Goal: Information Seeking & Learning: Learn about a topic

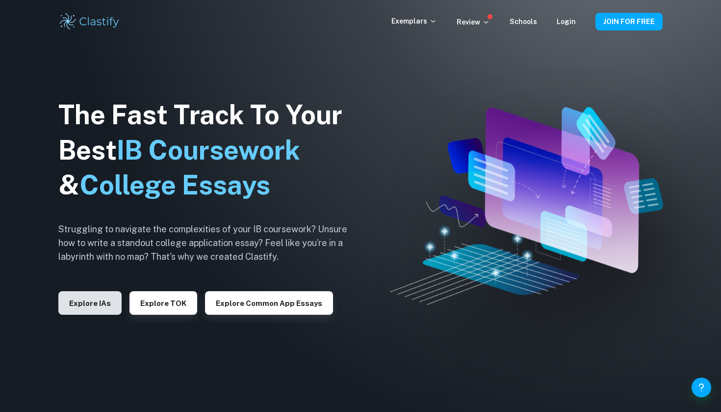
click at [91, 302] on button "Explore IAs" at bounding box center [89, 303] width 63 height 24
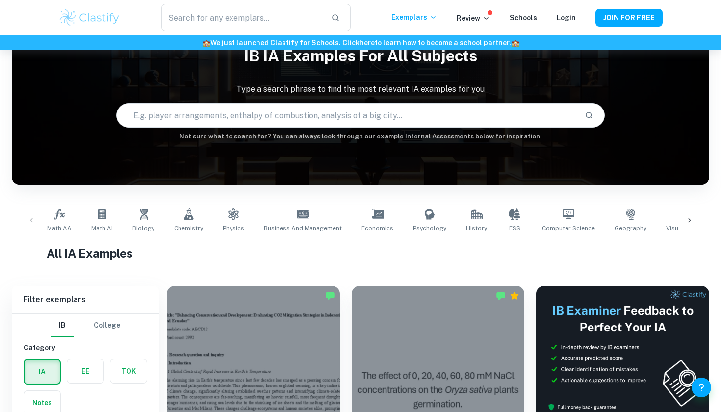
scroll to position [81, 0]
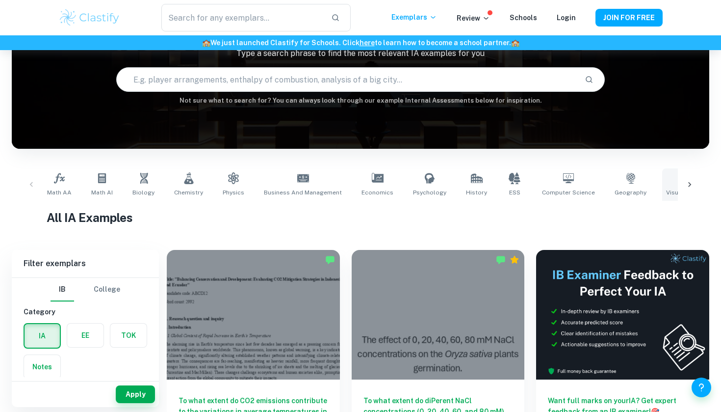
click at [677, 187] on link "Visual Arts Comparative Study" at bounding box center [711, 184] width 96 height 32
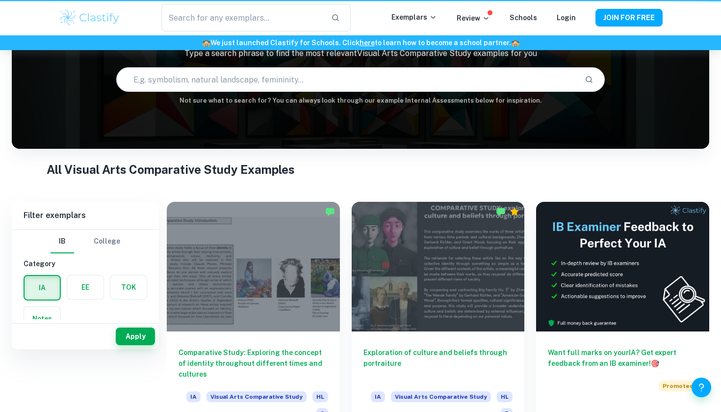
type input "Visual Arts Comparative Study"
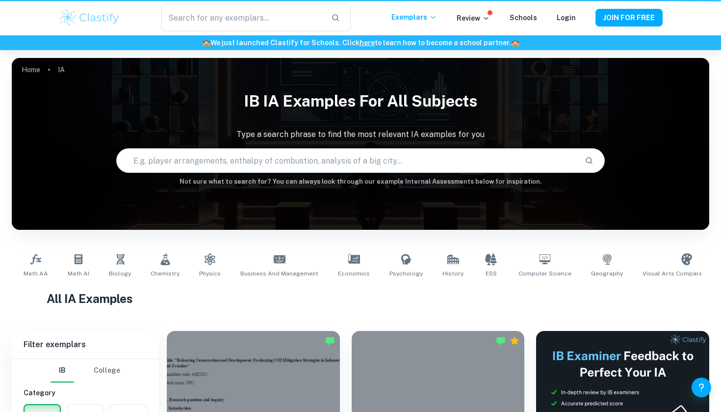
scroll to position [81, 0]
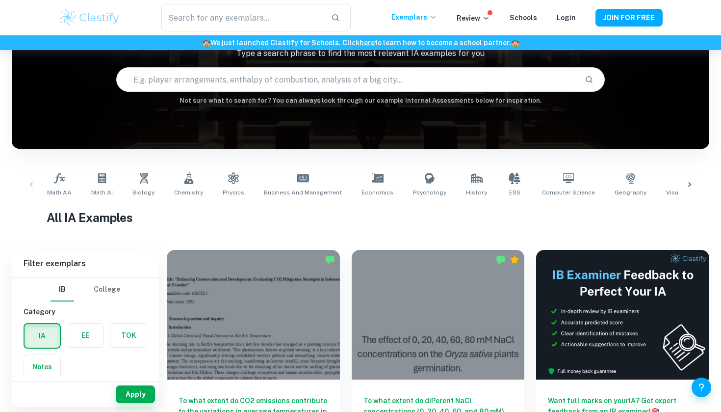
click at [688, 183] on icon at bounding box center [690, 185] width 10 height 10
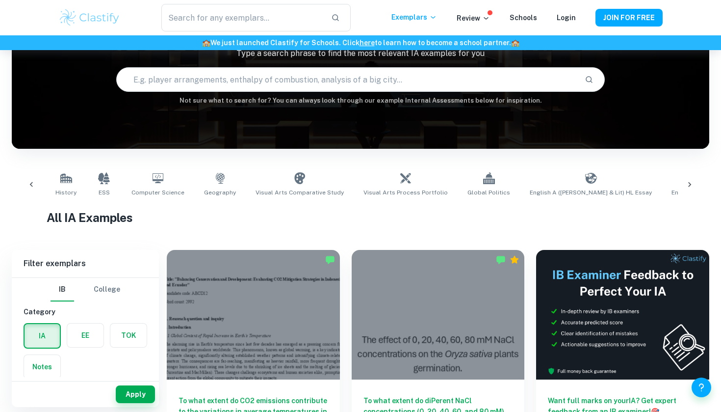
scroll to position [0, 552]
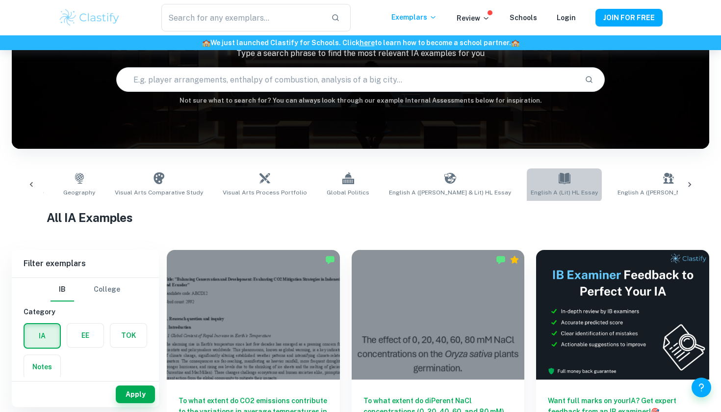
click at [559, 173] on icon at bounding box center [565, 178] width 12 height 12
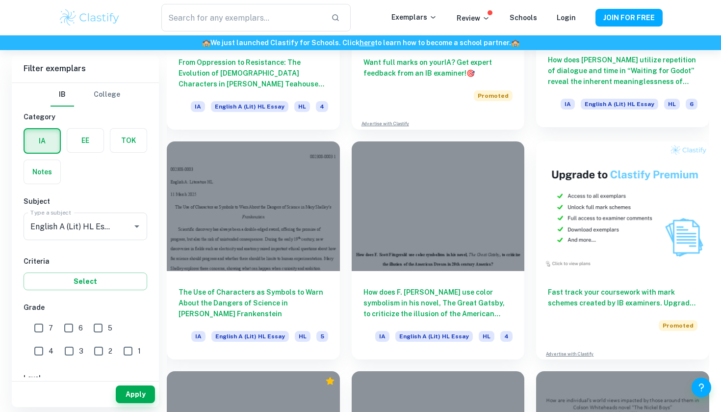
scroll to position [3005, 0]
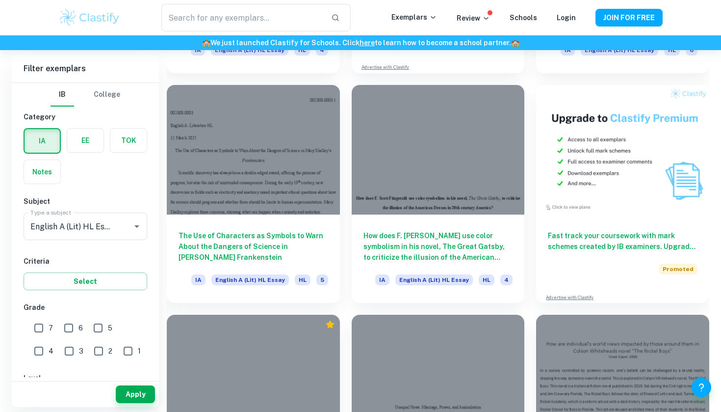
click at [712, 2] on div "​ Exemplars Review Schools Login JOIN FOR FREE" at bounding box center [360, 17] width 721 height 35
